Goal: Check status: Check status

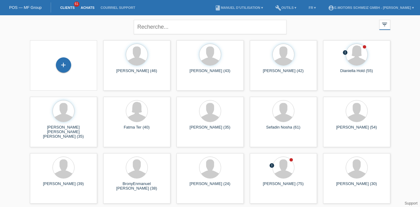
click at [90, 7] on link "Achats" at bounding box center [88, 8] width 20 height 4
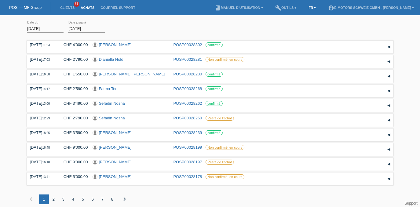
click at [306, 8] on link "FR ▾" at bounding box center [312, 8] width 13 height 4
click at [295, 16] on span "Deutsch" at bounding box center [287, 13] width 17 height 7
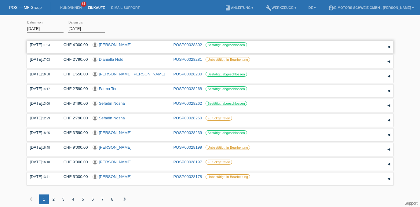
click at [187, 44] on link "POSP00028302" at bounding box center [188, 44] width 29 height 5
